Goal: Entertainment & Leisure: Browse casually

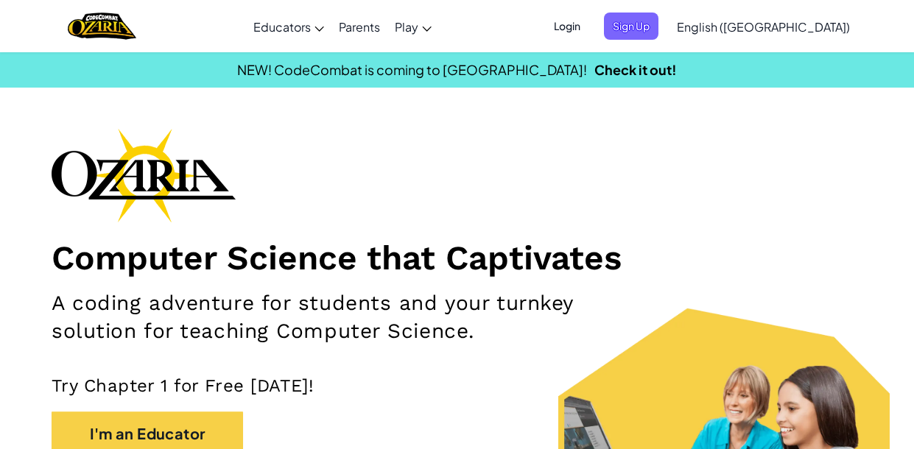
click at [589, 27] on span "Login" at bounding box center [567, 26] width 44 height 27
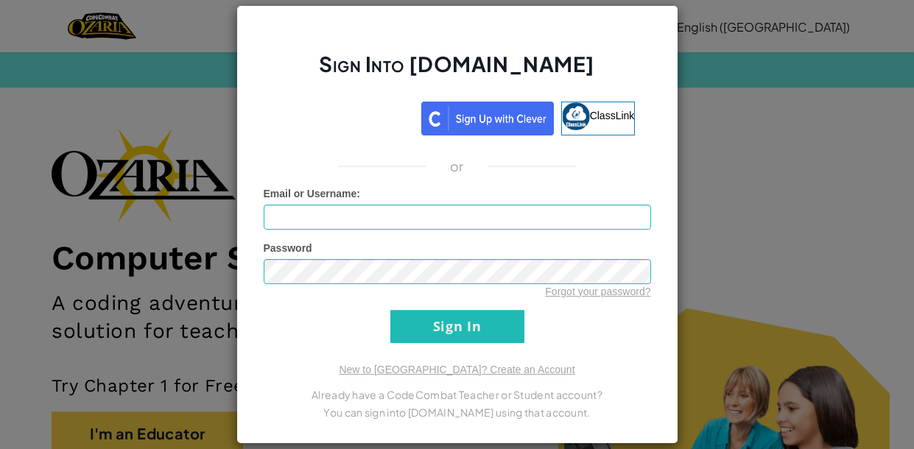
click at [753, 86] on div "Sign Into [DOMAIN_NAME] ClassLink or Unknown Error Email or Username : Password…" at bounding box center [457, 224] width 914 height 449
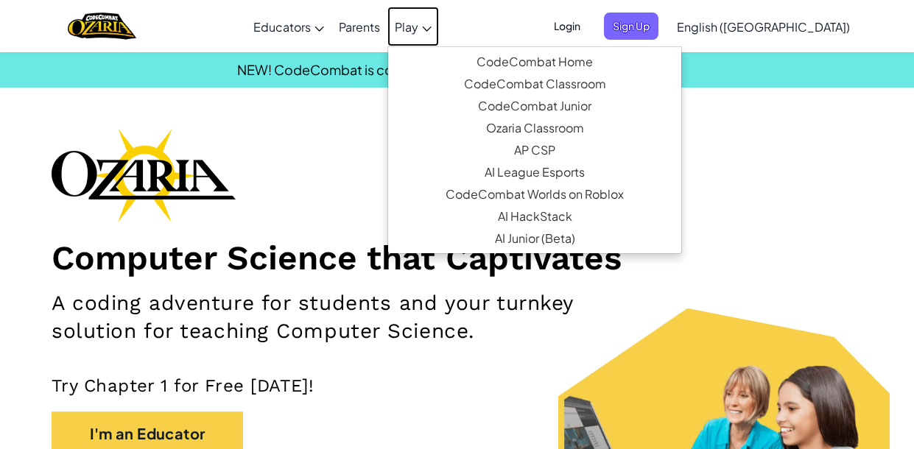
click at [418, 25] on span "Play" at bounding box center [407, 26] width 24 height 15
click at [439, 22] on link "Play" at bounding box center [413, 27] width 52 height 40
